Goal: Task Accomplishment & Management: Manage account settings

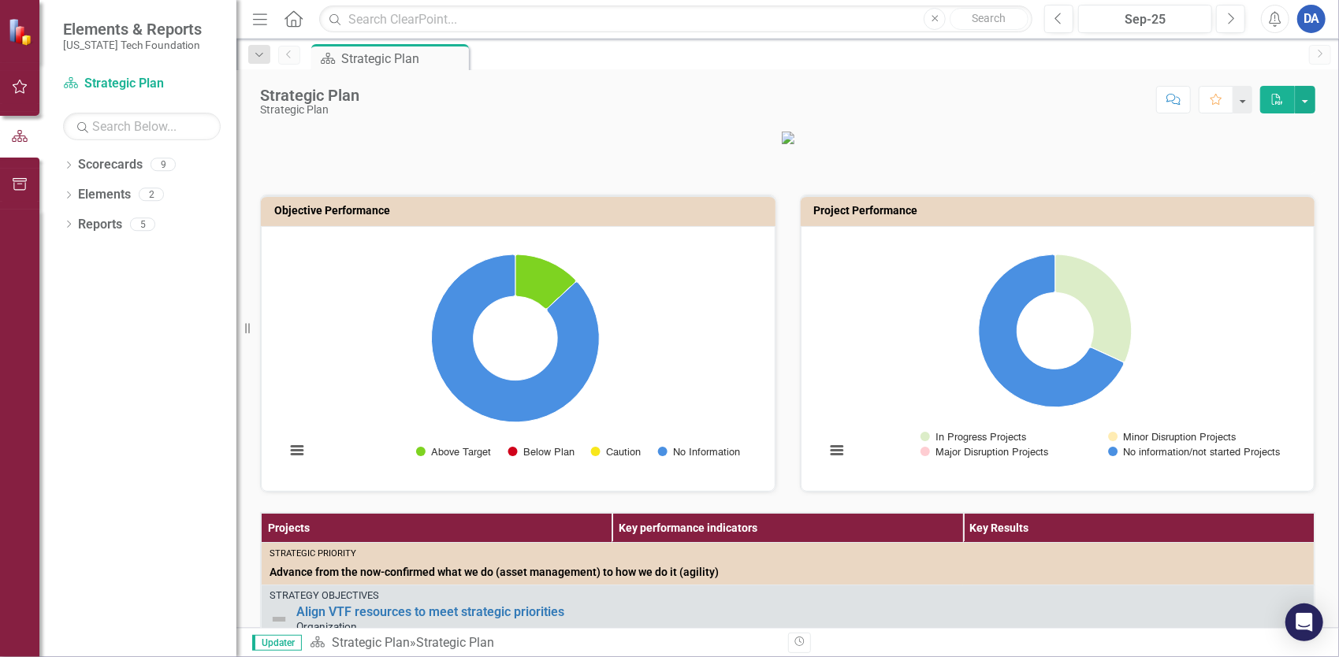
click at [27, 79] on button "button" at bounding box center [19, 87] width 35 height 33
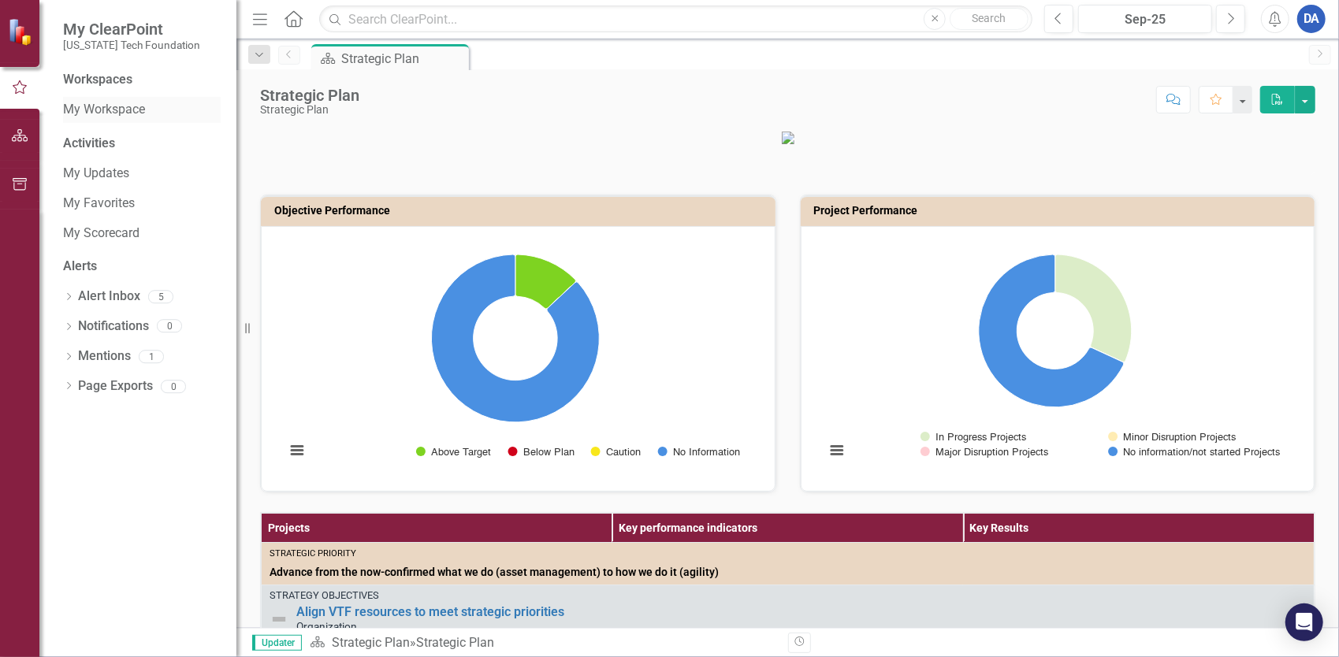
click at [109, 117] on link "My Workspace" at bounding box center [142, 110] width 158 height 18
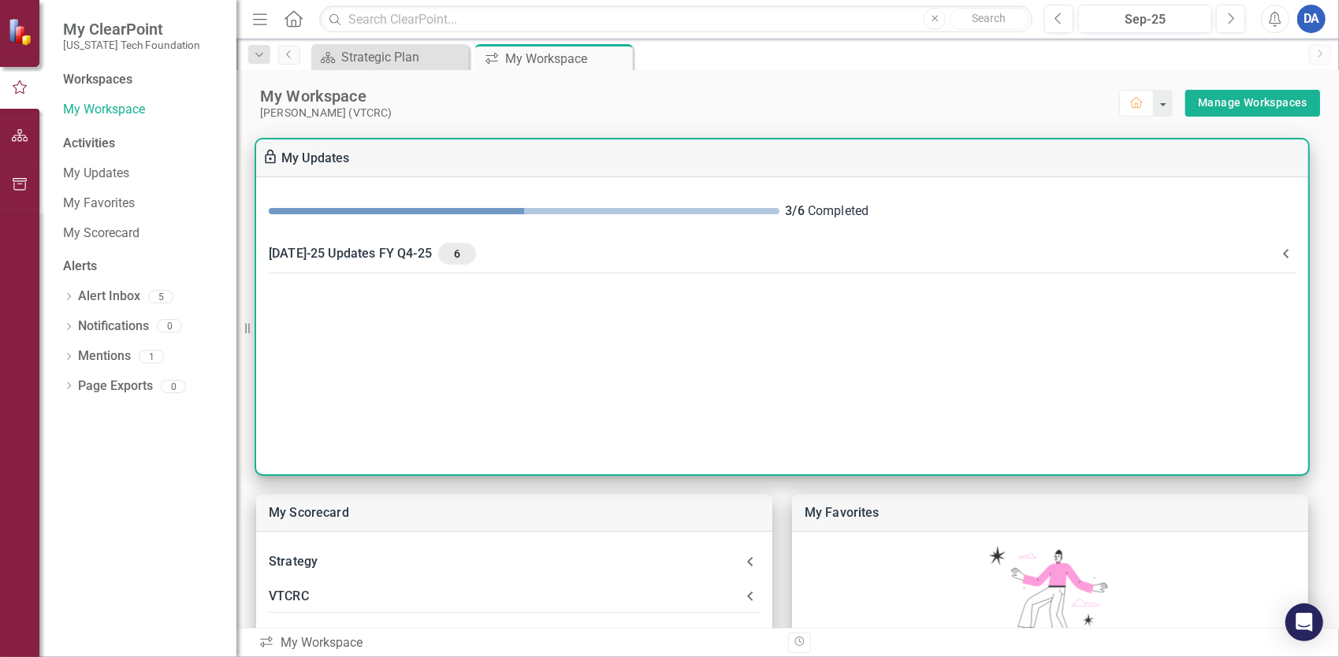
click at [341, 247] on div "[DATE]-25 Updates FY Q4-25 6" at bounding box center [773, 254] width 1008 height 22
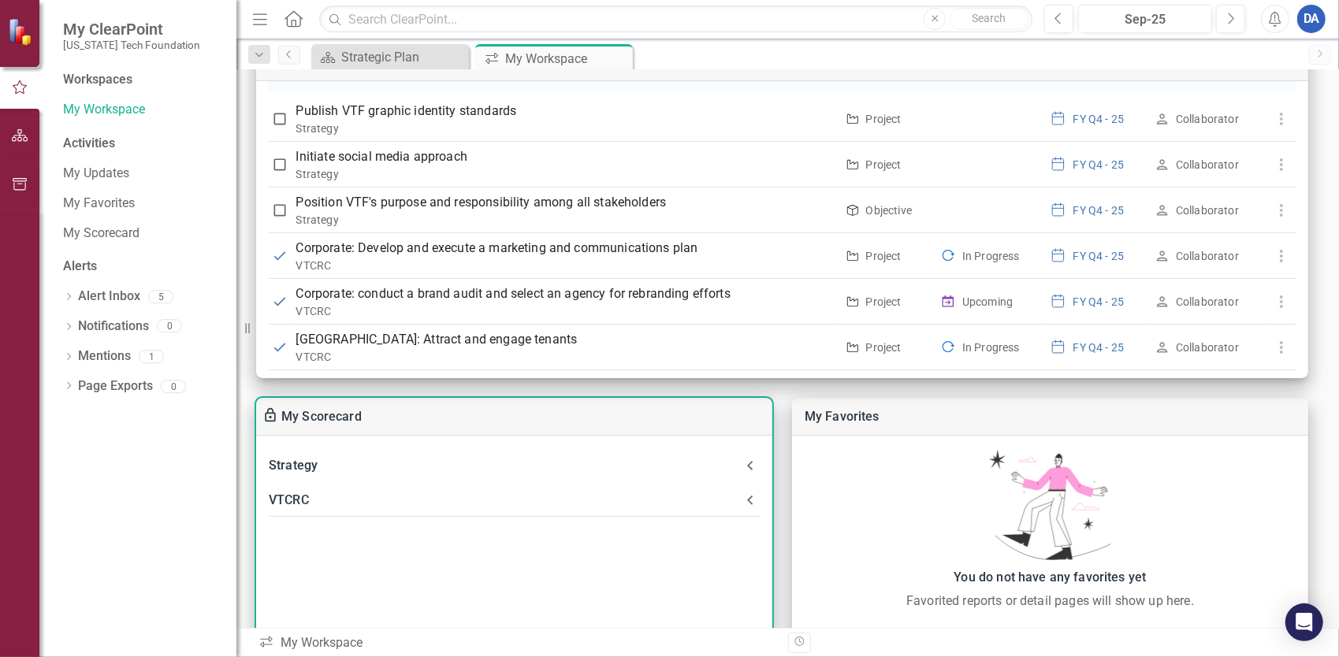
scroll to position [236, 0]
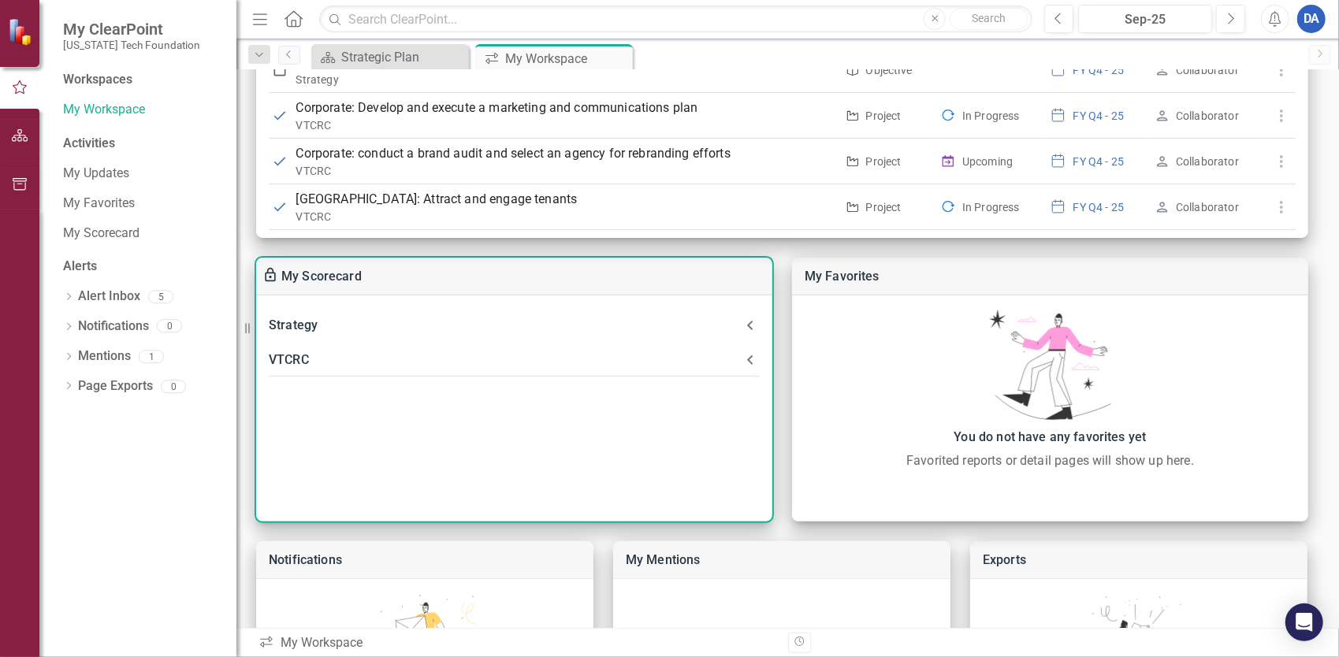
click at [314, 362] on div "VTCRC" at bounding box center [505, 360] width 472 height 22
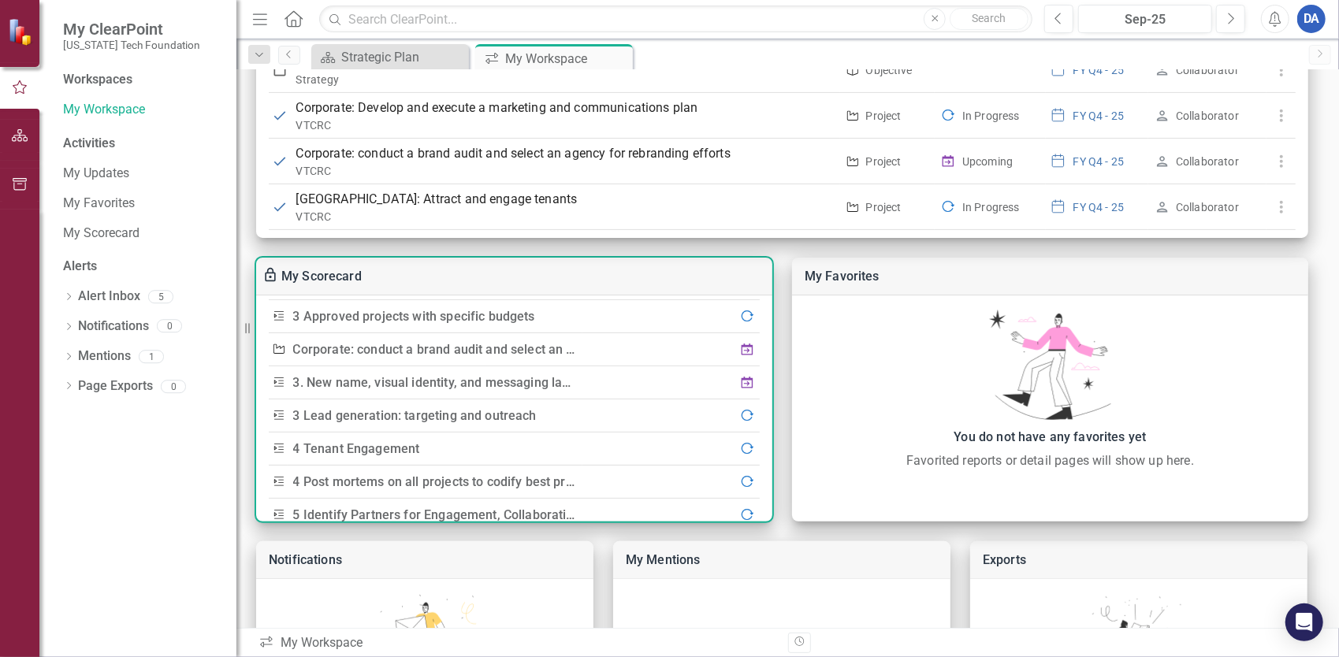
scroll to position [380, 0]
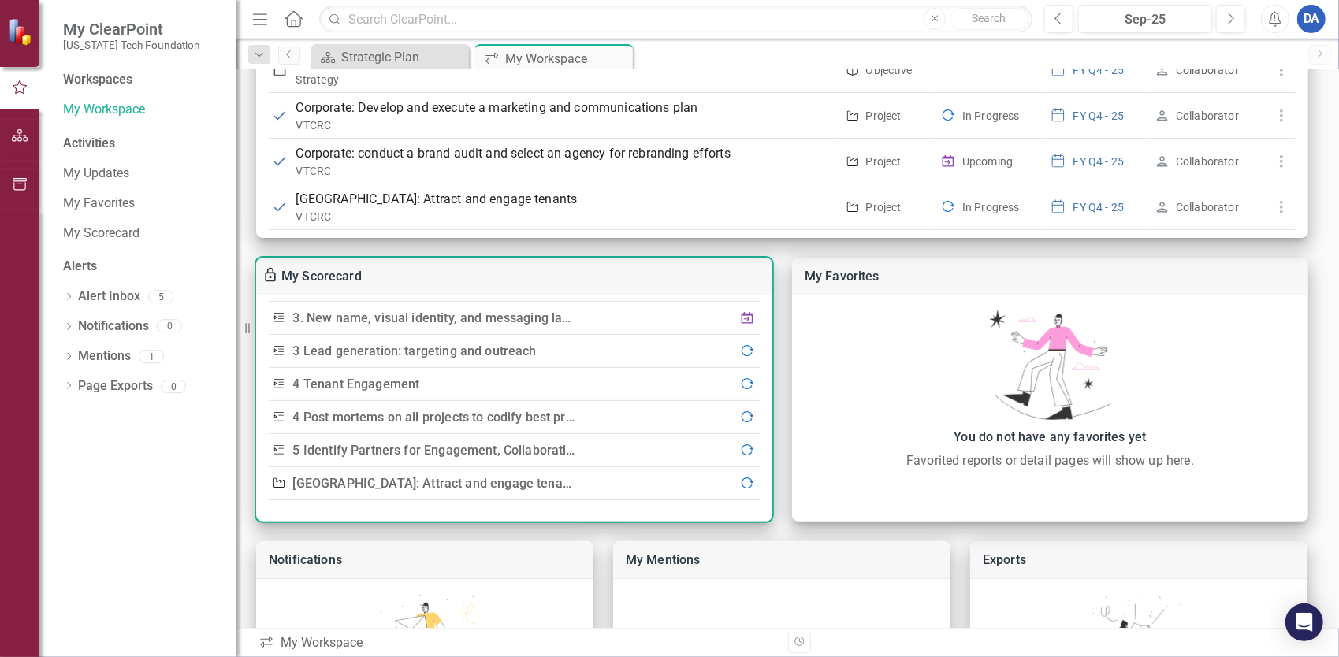
click at [436, 480] on link "[GEOGRAPHIC_DATA]: Attract and engage tenants" at bounding box center [437, 483] width 288 height 15
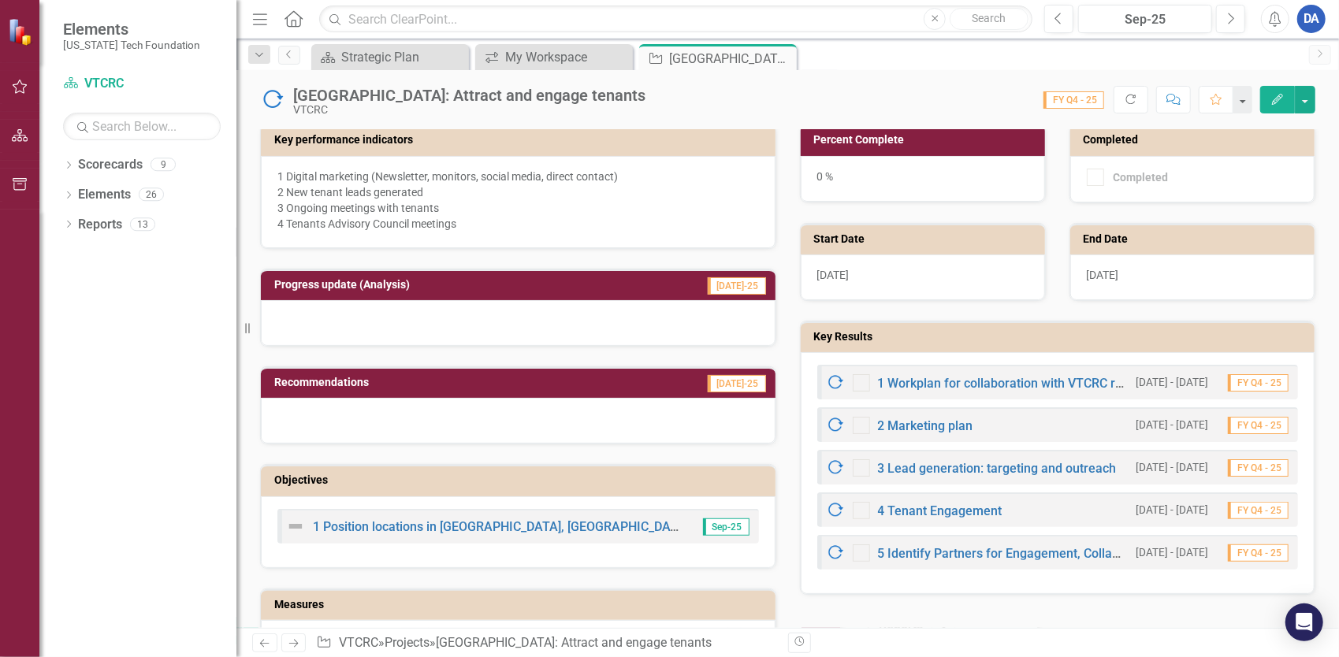
scroll to position [552, 0]
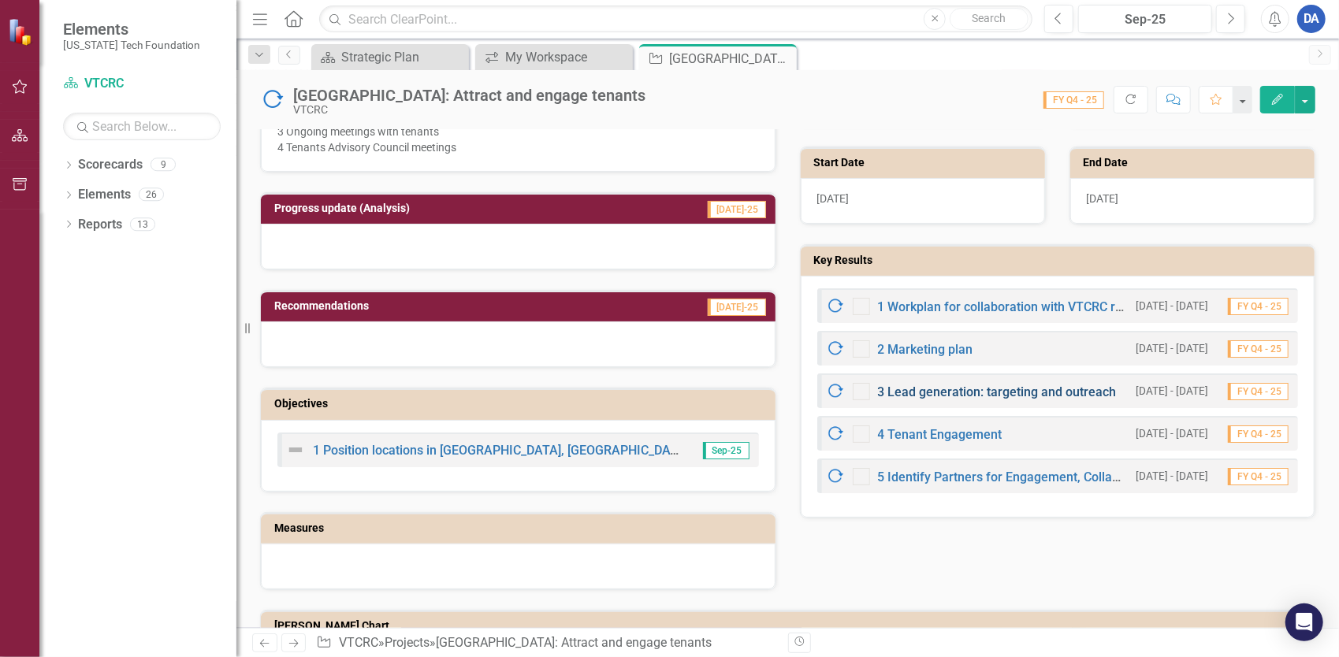
click at [1025, 385] on link "3 Lead generation: targeting and outreach" at bounding box center [997, 392] width 239 height 15
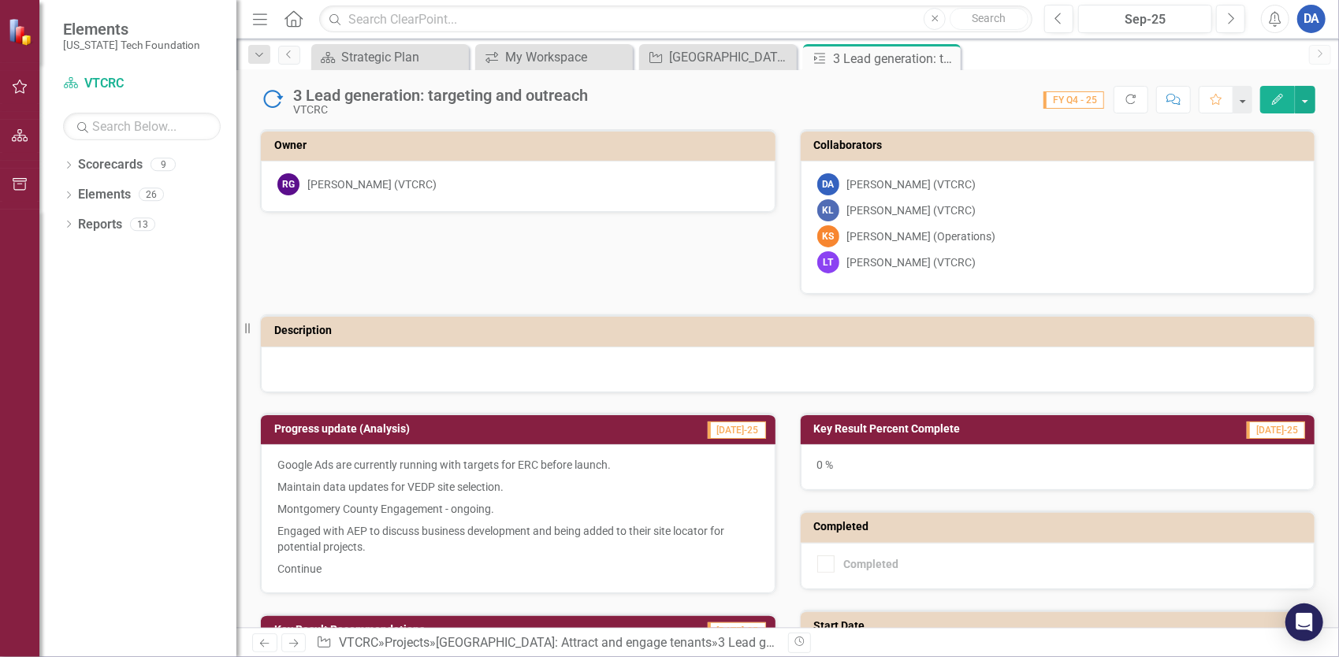
scroll to position [158, 0]
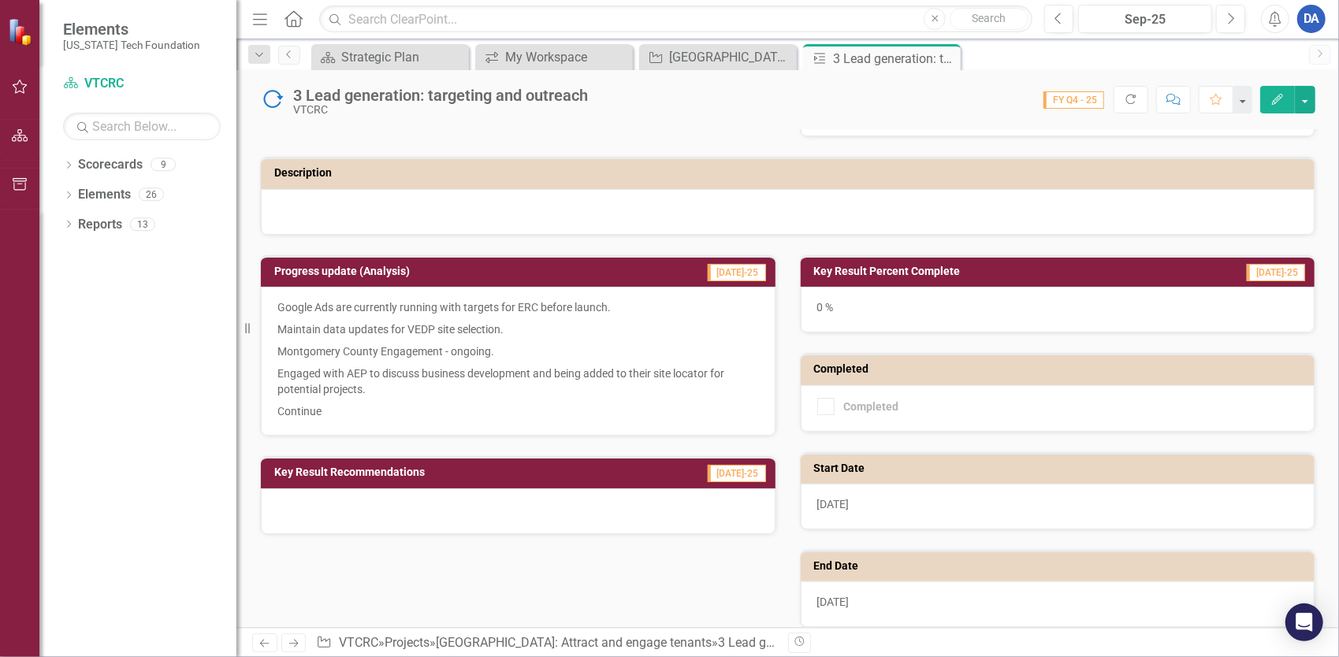
click at [1278, 94] on icon "Edit" at bounding box center [1277, 99] width 14 height 11
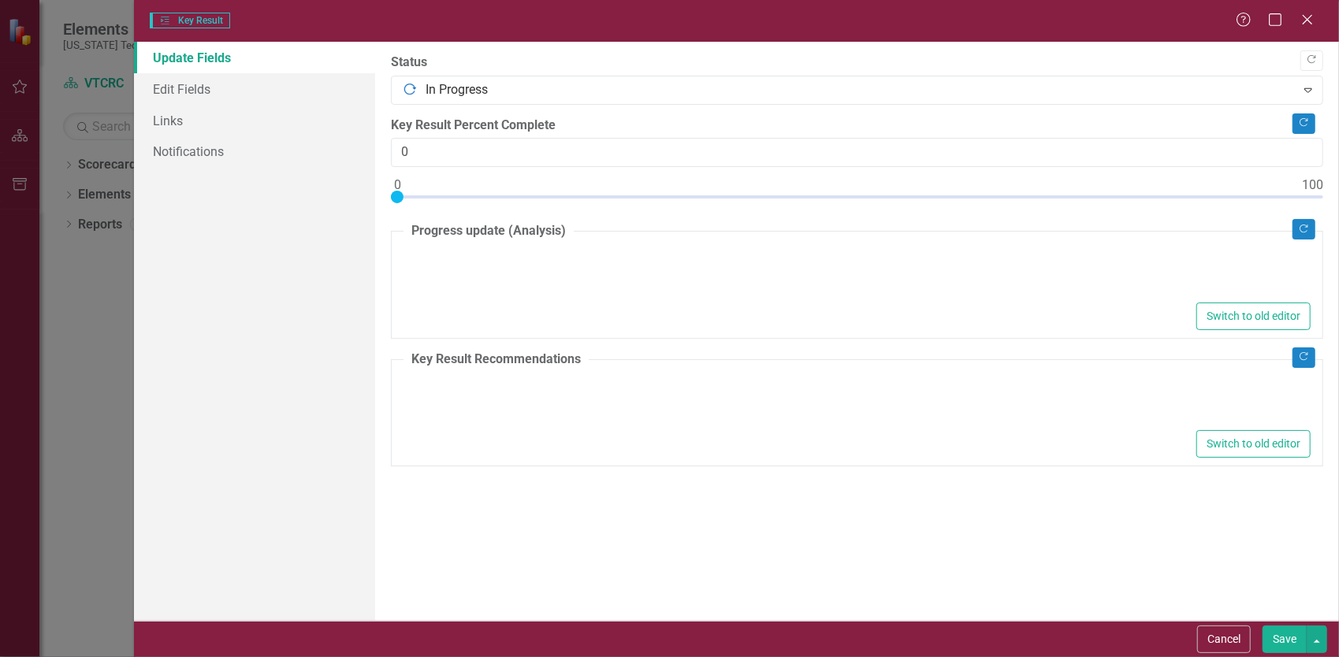
type textarea "<p>Google Ads are currently running with targets for ERC before launch.&nbsp;</…"
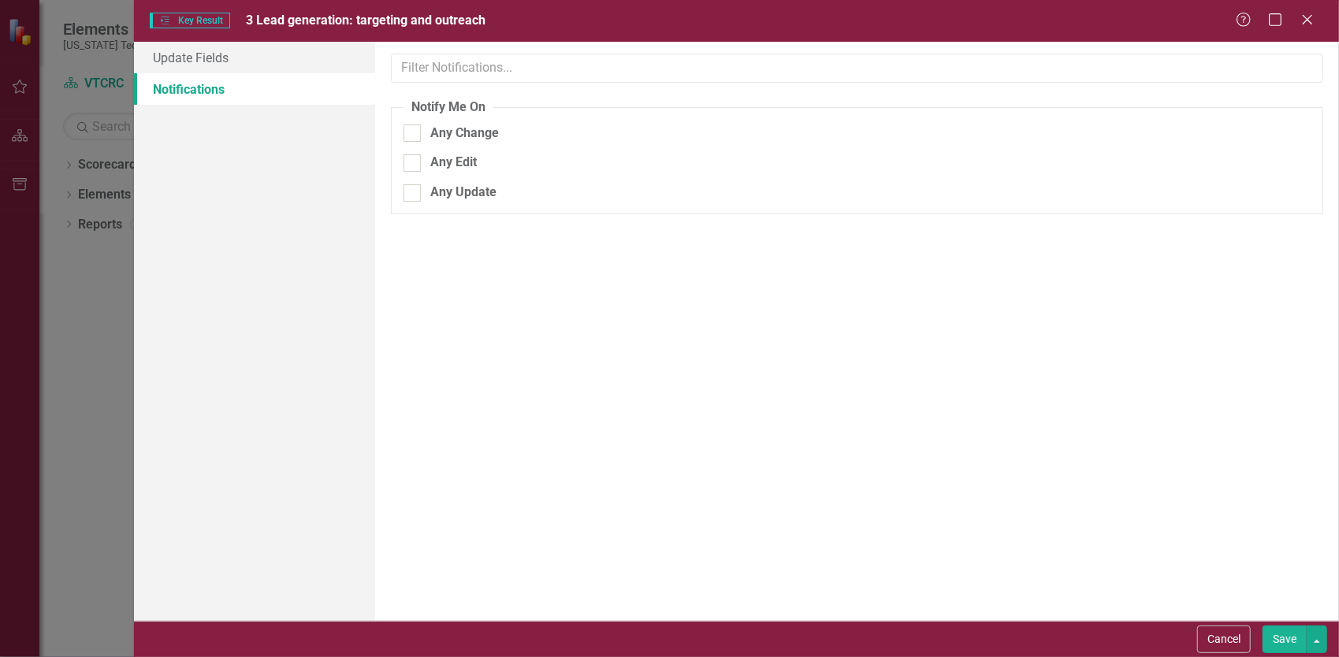
scroll to position [0, 0]
click at [214, 65] on link "Update Fields" at bounding box center [254, 58] width 241 height 32
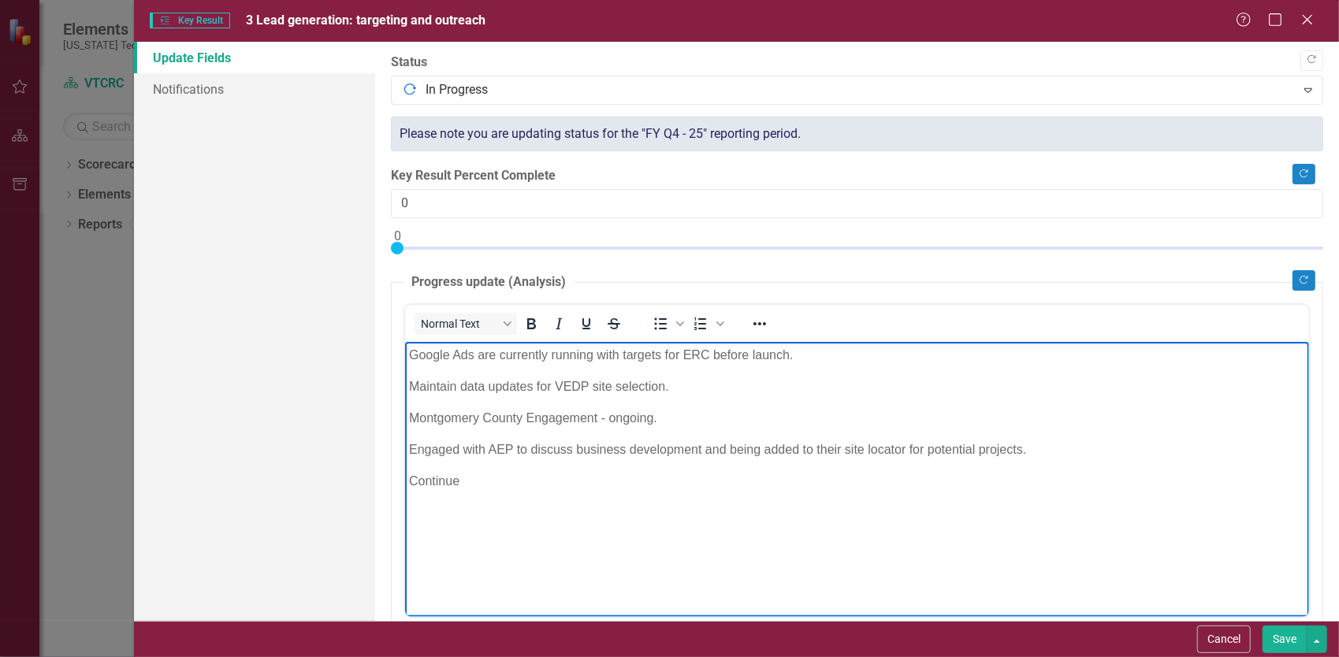
click at [819, 356] on p "Google Ads are currently running with targets for ERC before launch." at bounding box center [856, 354] width 896 height 19
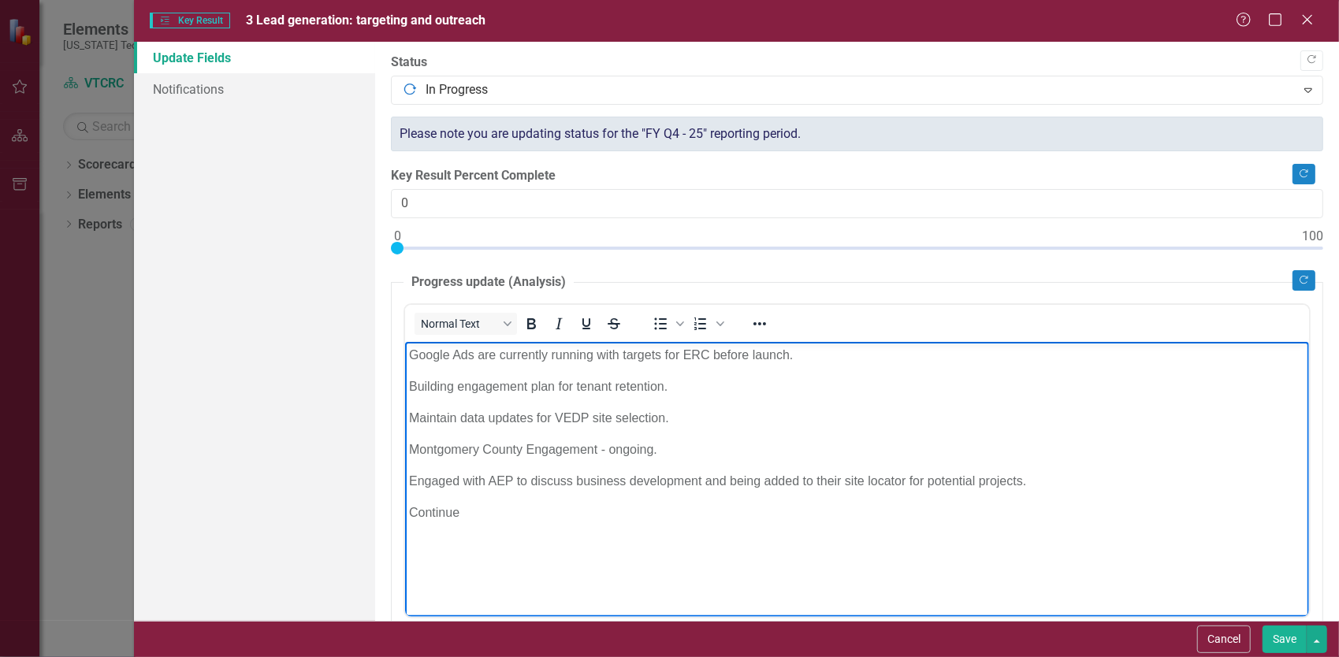
click at [1282, 645] on button "Save" at bounding box center [1285, 640] width 44 height 28
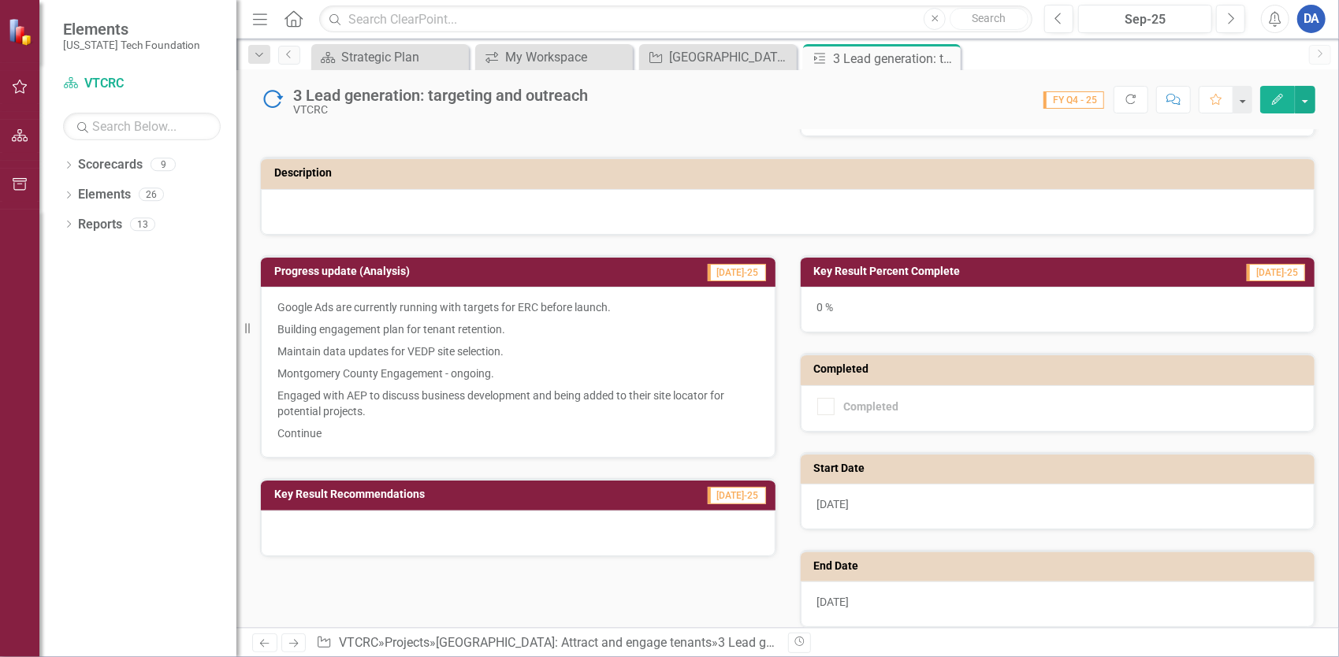
click at [1275, 92] on button "Edit" at bounding box center [1277, 100] width 35 height 28
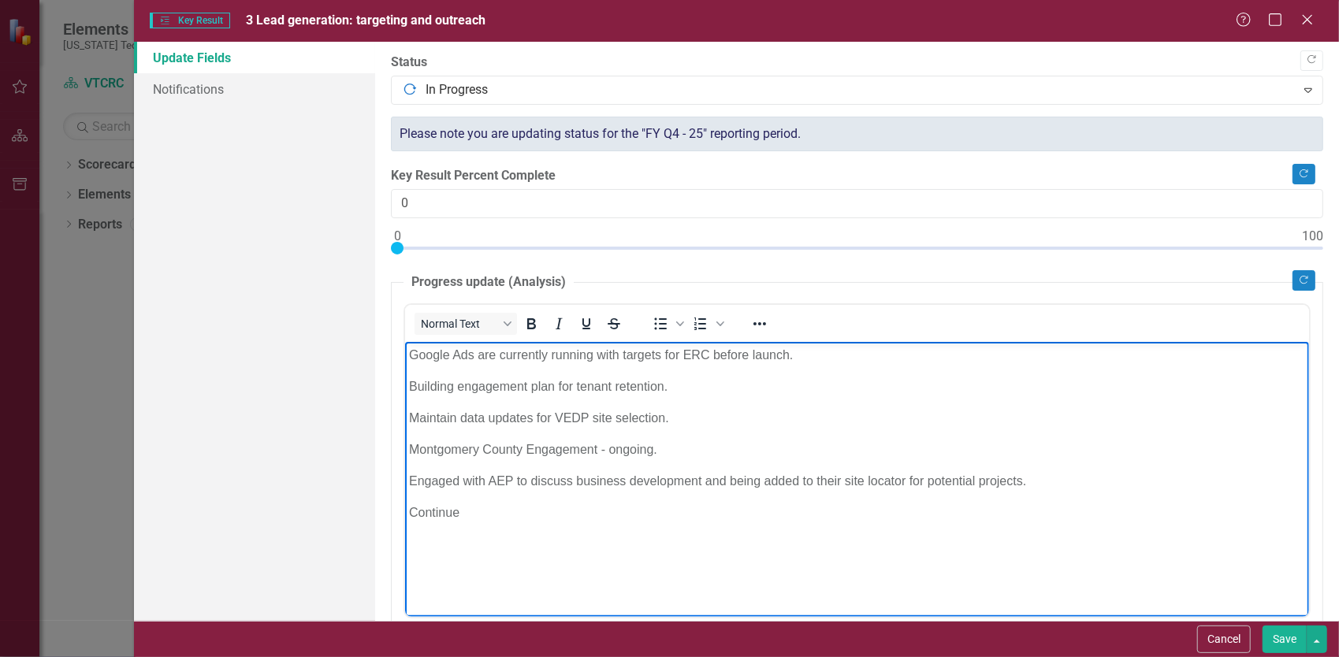
click at [511, 518] on p "Continue" at bounding box center [856, 512] width 896 height 19
click at [629, 508] on p "Source leads from SBIR/STTR lists, Crunchbase, PitchBook, Costar, and other" at bounding box center [856, 512] width 896 height 19
click at [818, 518] on p "Source leads from SBIR/STTR lists, PitchBook, Costar, and other" at bounding box center [856, 512] width 896 height 19
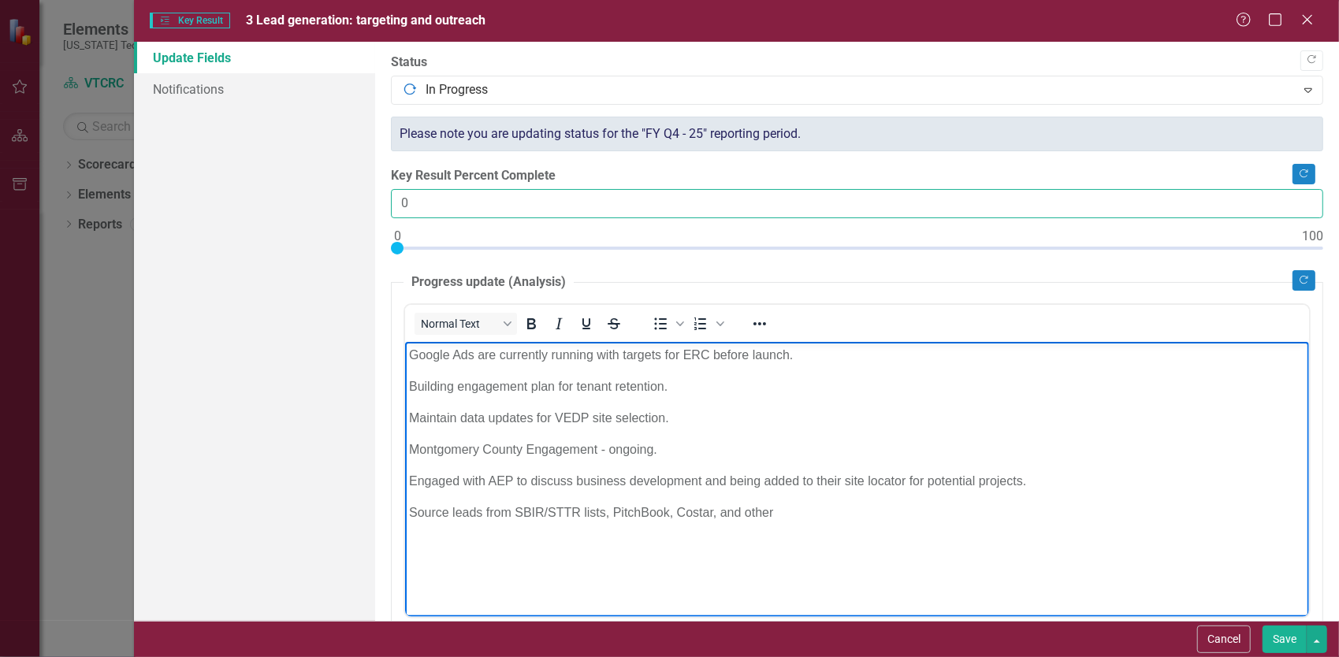
click at [460, 206] on input "0" at bounding box center [857, 203] width 932 height 29
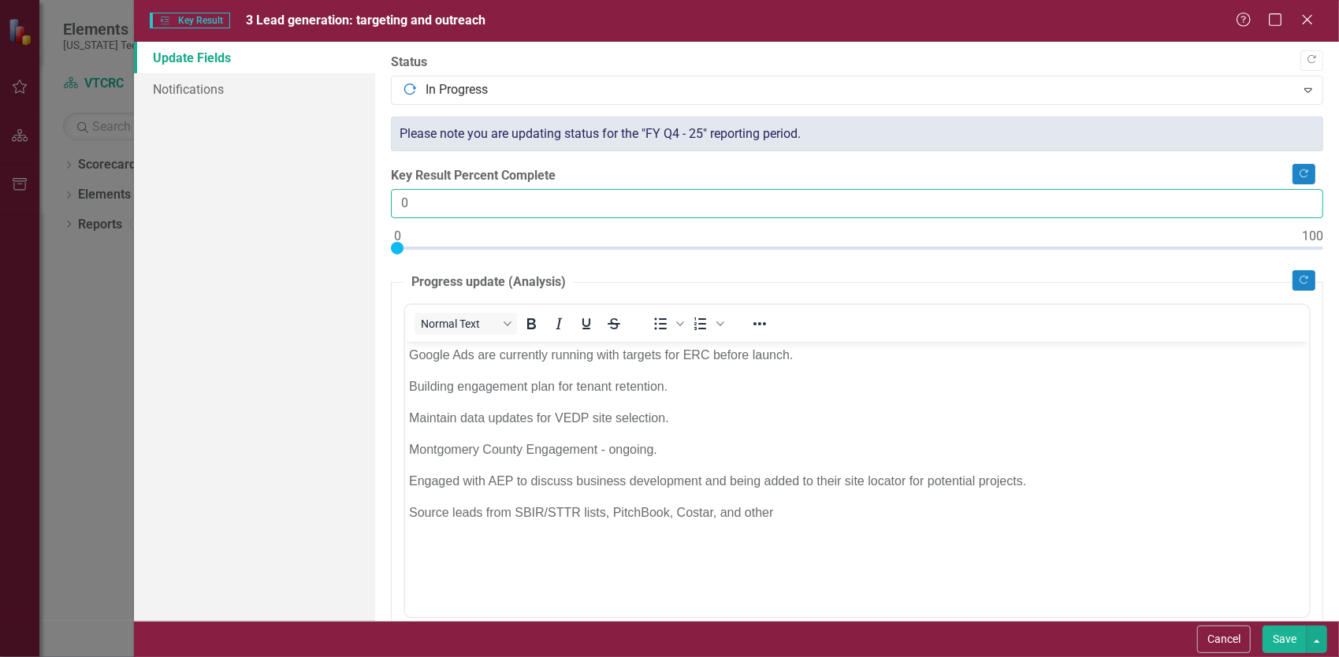
click at [460, 206] on input "0" at bounding box center [857, 203] width 932 height 29
type input "50"
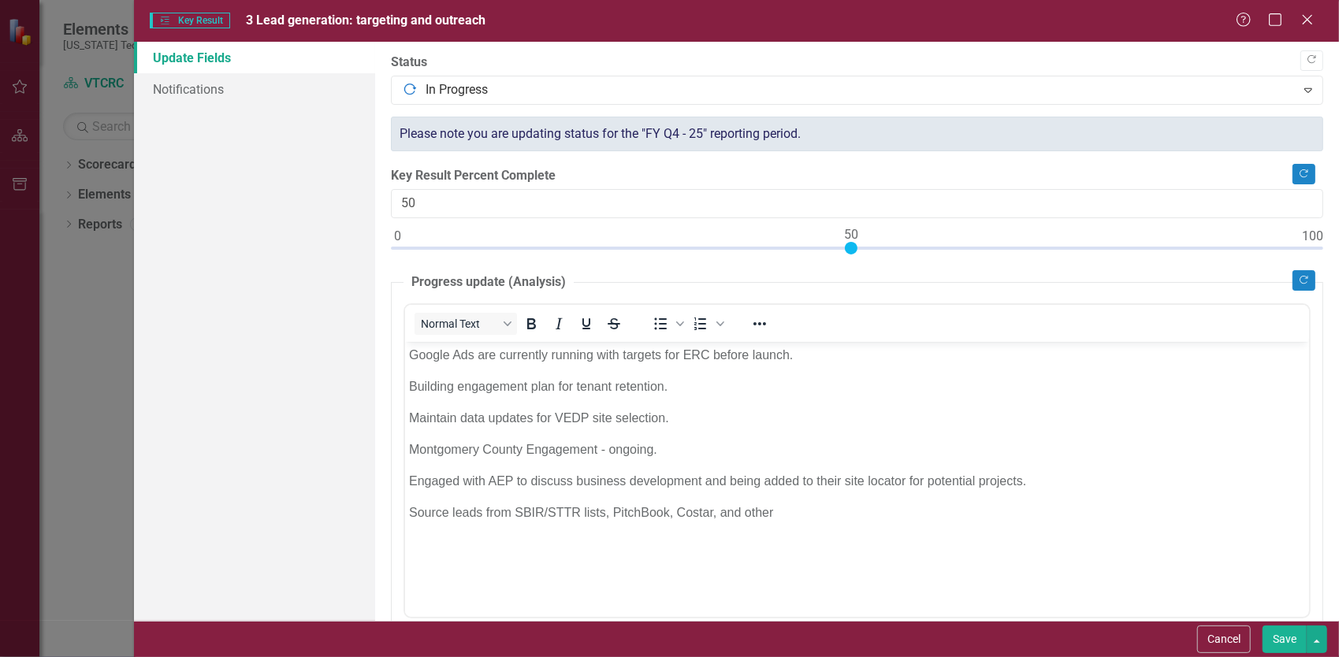
click at [828, 518] on p "Source leads from SBIR/STTR lists, PitchBook, Costar, and other" at bounding box center [856, 512] width 896 height 19
click at [1280, 646] on button "Save" at bounding box center [1285, 640] width 44 height 28
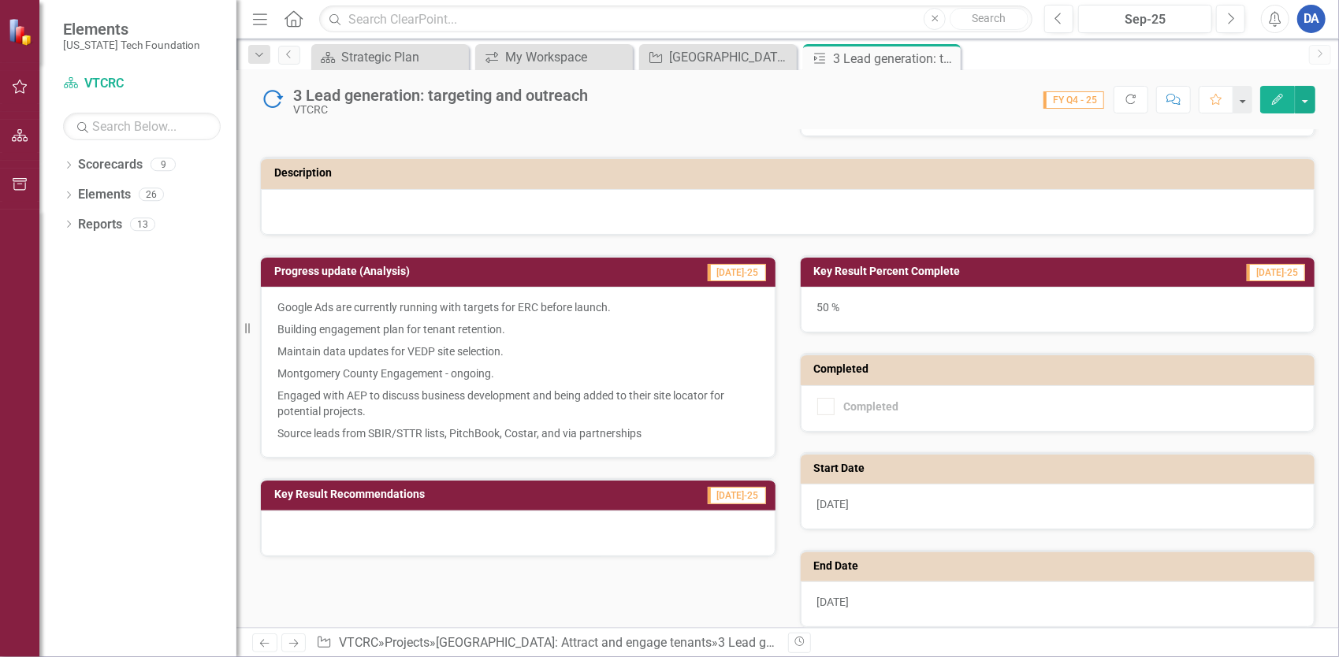
click at [1274, 95] on icon "Edit" at bounding box center [1277, 99] width 14 height 11
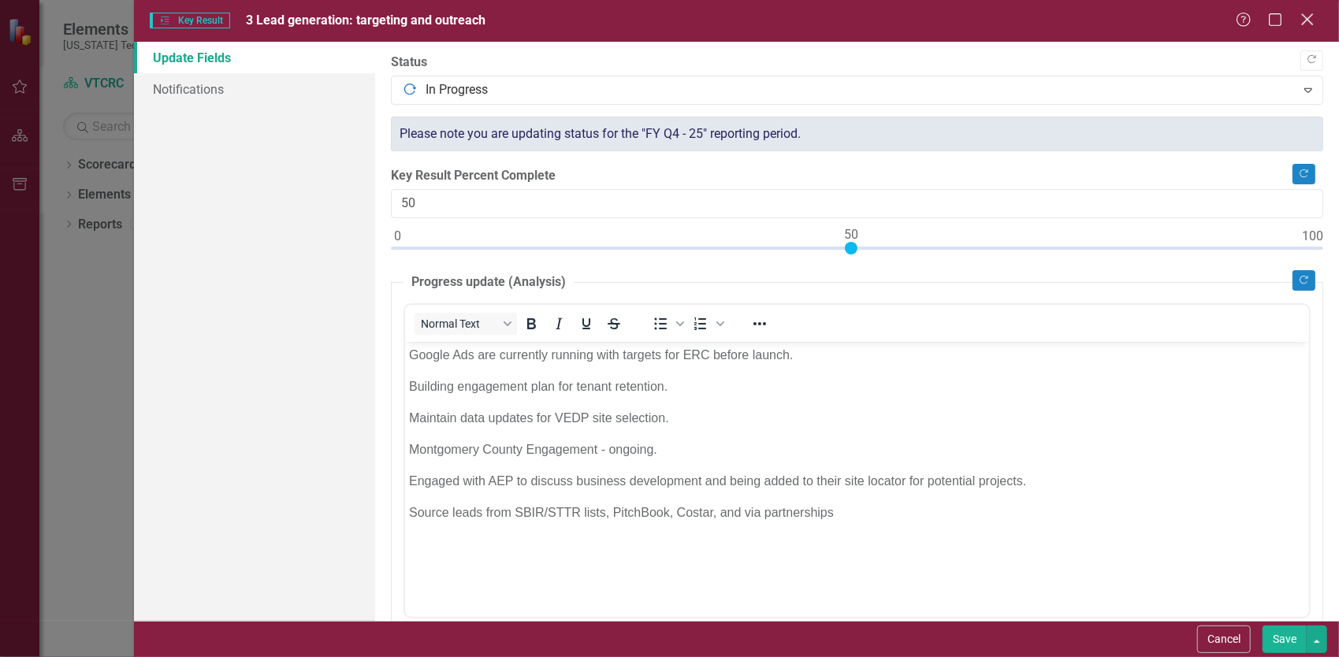
click at [1304, 18] on icon at bounding box center [1307, 19] width 12 height 12
